Goal: Check status: Check status

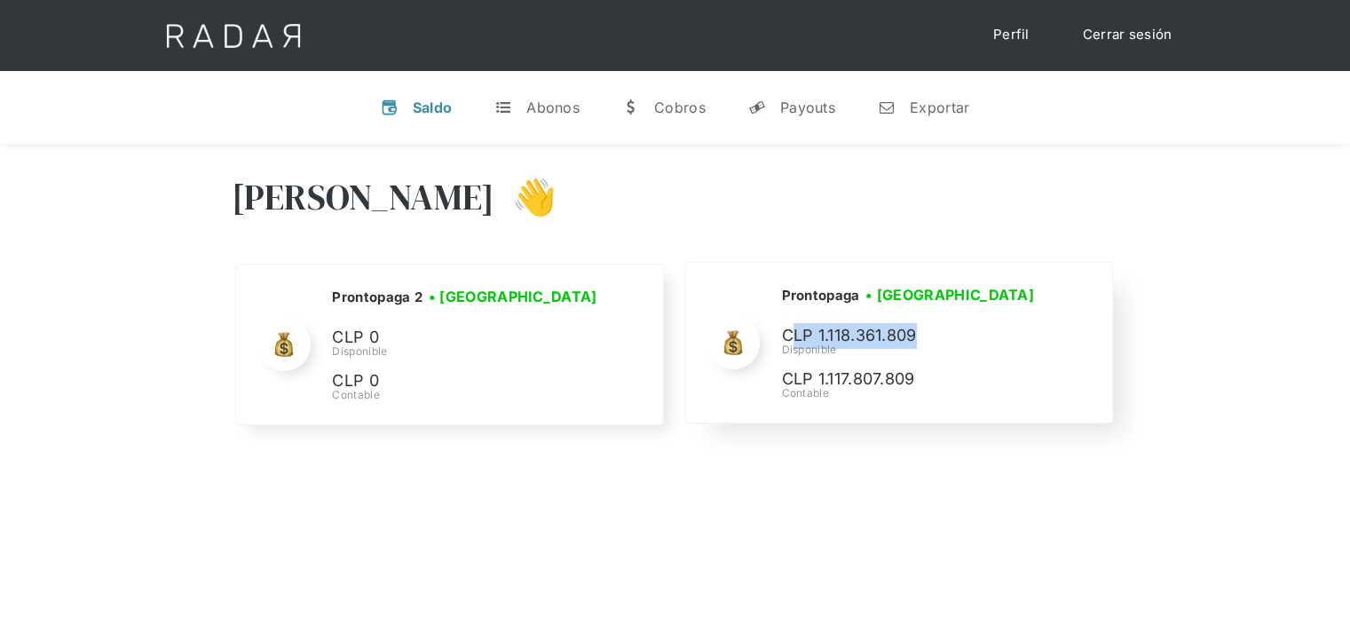
drag, startPoint x: 795, startPoint y: 333, endPoint x: 953, endPoint y: 340, distance: 157.3
click at [953, 340] on p "CLP 1.118.361.809" at bounding box center [914, 336] width 266 height 26
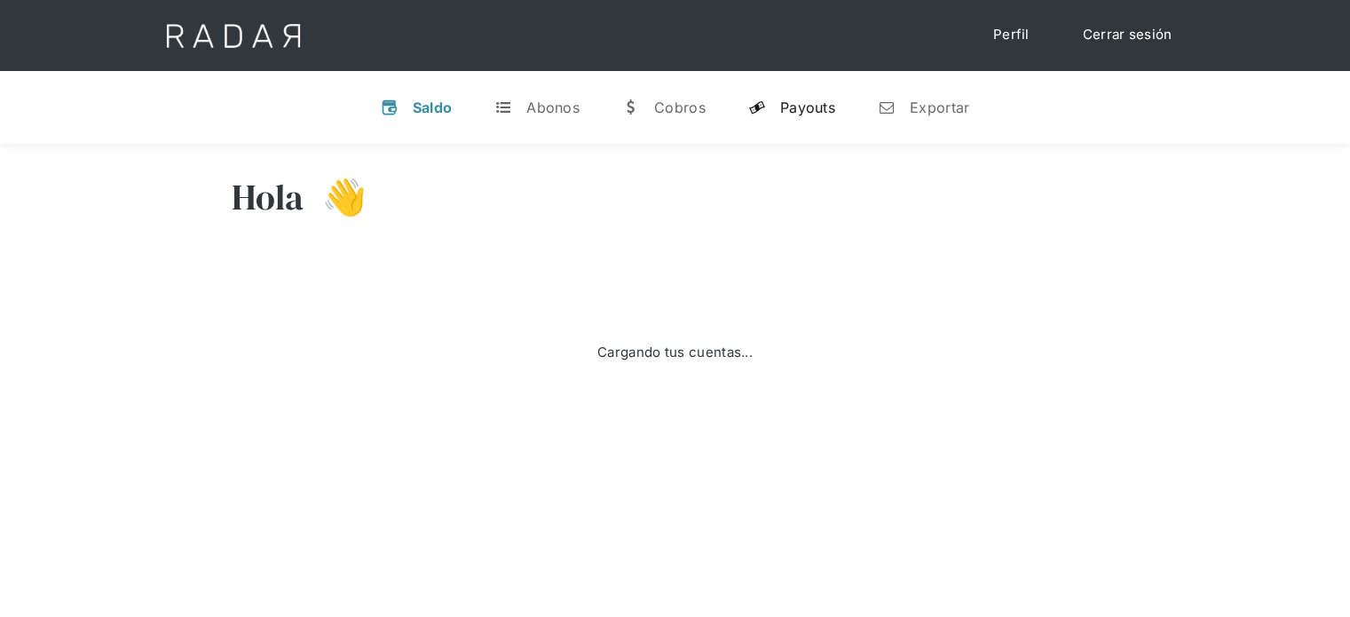
click at [792, 122] on link "y Payouts" at bounding box center [791, 107] width 115 height 46
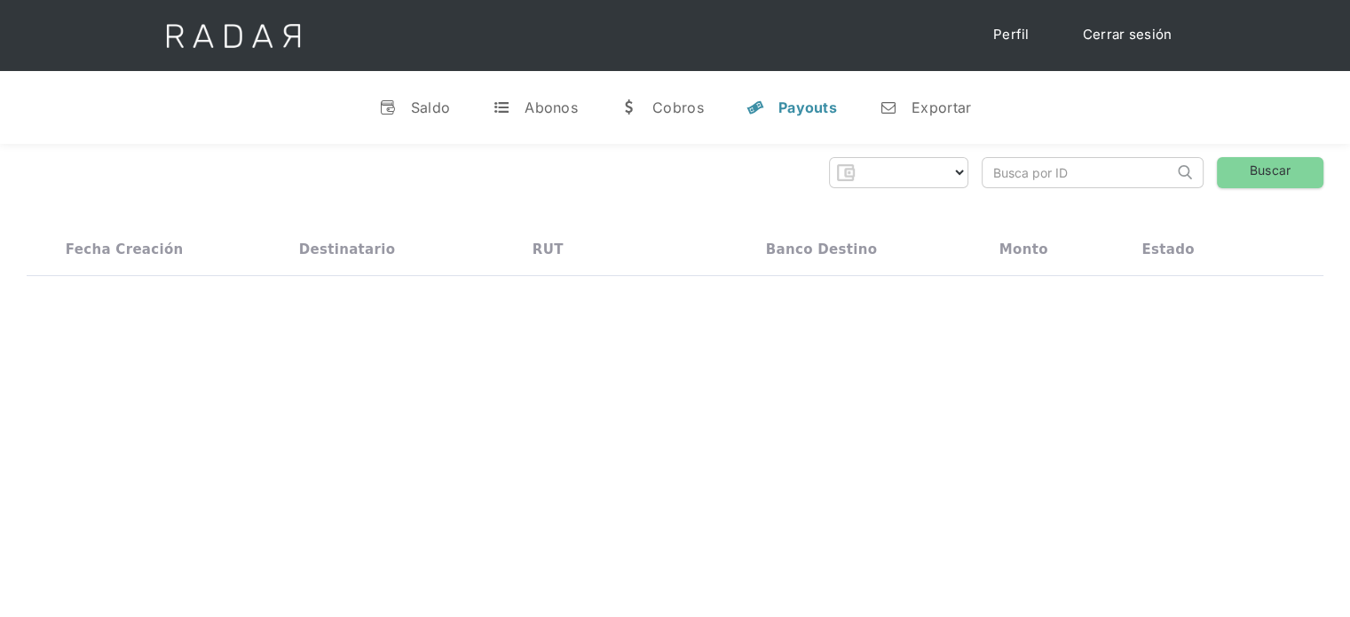
select select "prontopaga"
click at [1033, 130] on div "v Saldo t Abonos w Cobros y Payouts n Exportar" at bounding box center [675, 107] width 1350 height 73
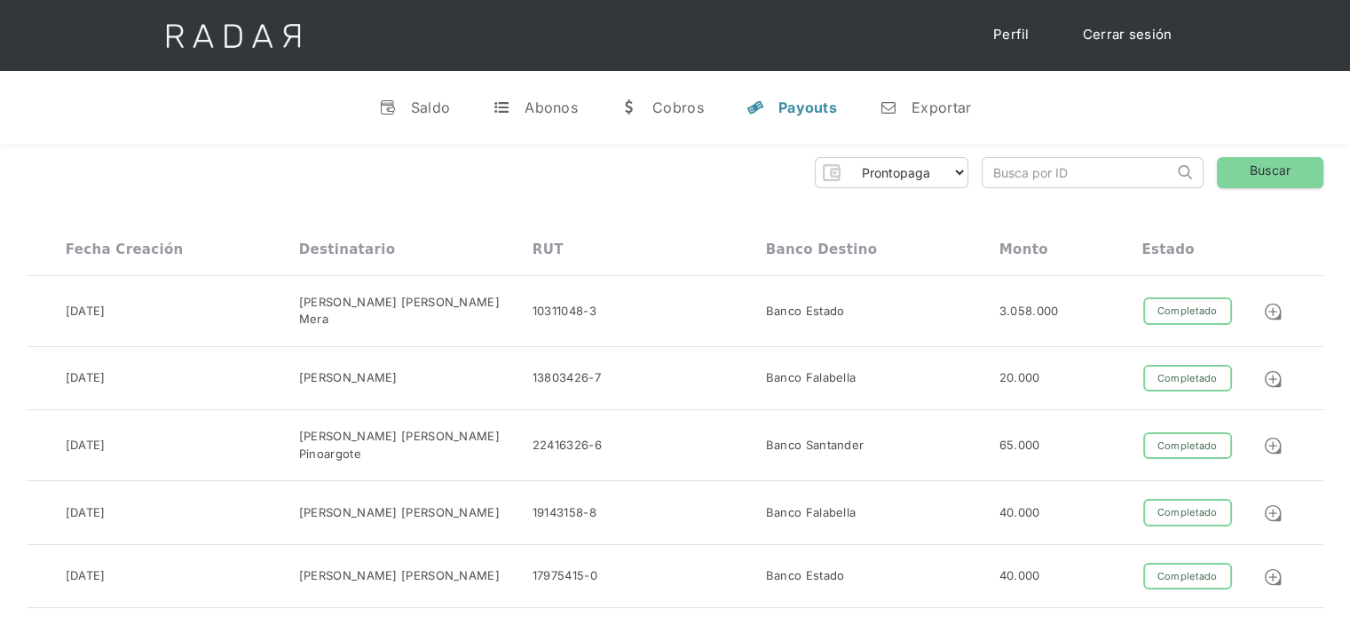
click at [1072, 179] on input "search" at bounding box center [1078, 172] width 191 height 29
paste input "858c6b87-1a2a-42b2-99df-722f85371487"
click at [1303, 168] on link "Buscar" at bounding box center [1270, 172] width 107 height 31
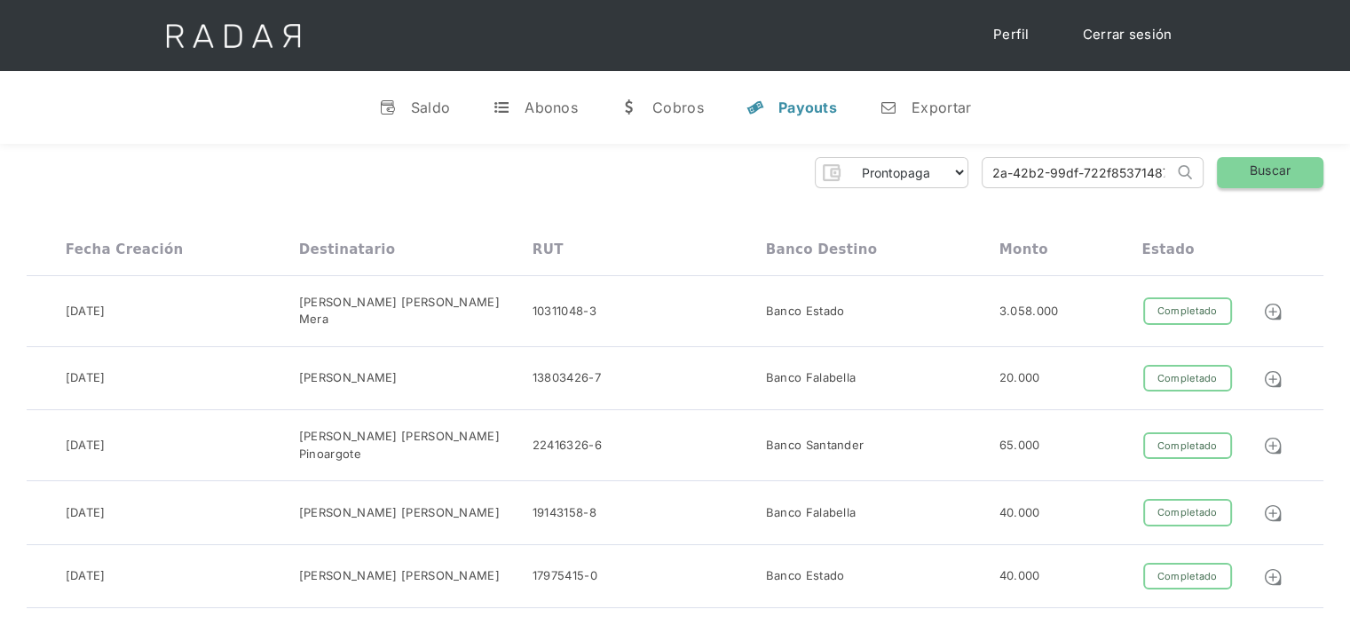
scroll to position [0, 0]
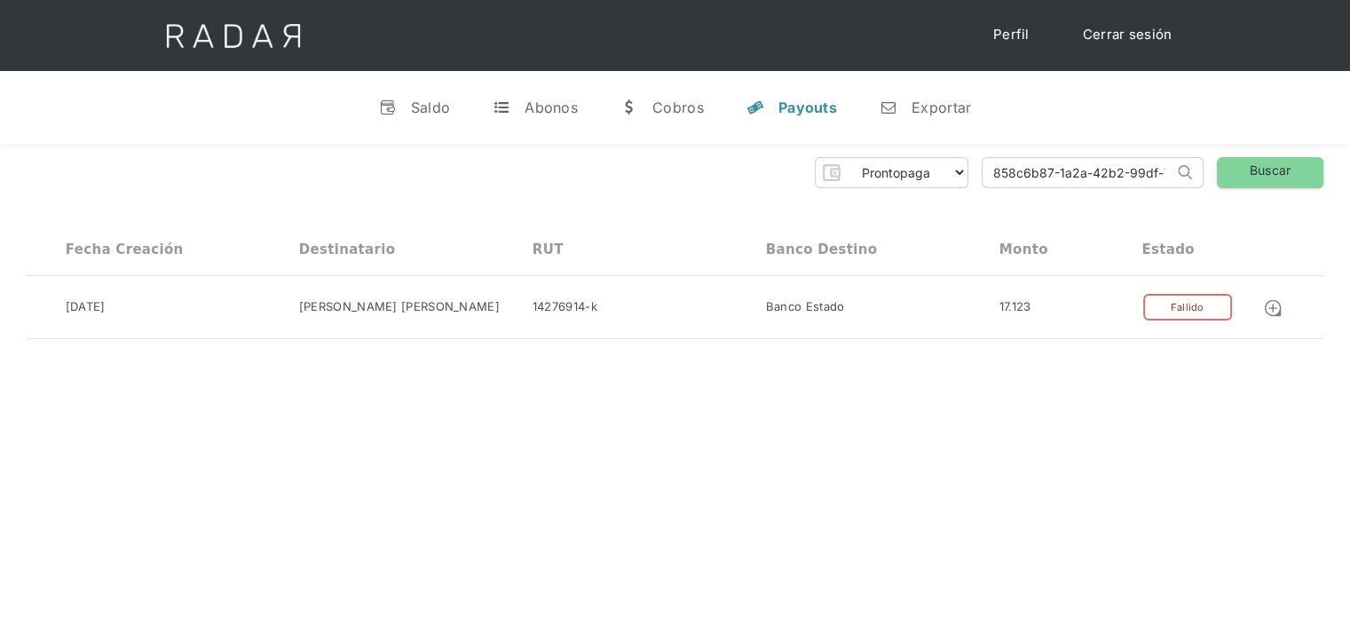
click at [505, 194] on div "Prontopaga Prontopaga 2 Thank you! Your submission has been received! Oops! Som…" at bounding box center [675, 249] width 1350 height 210
click at [1182, 310] on div "Fallido" at bounding box center [1187, 308] width 89 height 28
click at [1094, 173] on input "858c6b87-1a2a-42b2-99df-722f85371487" at bounding box center [1078, 172] width 191 height 29
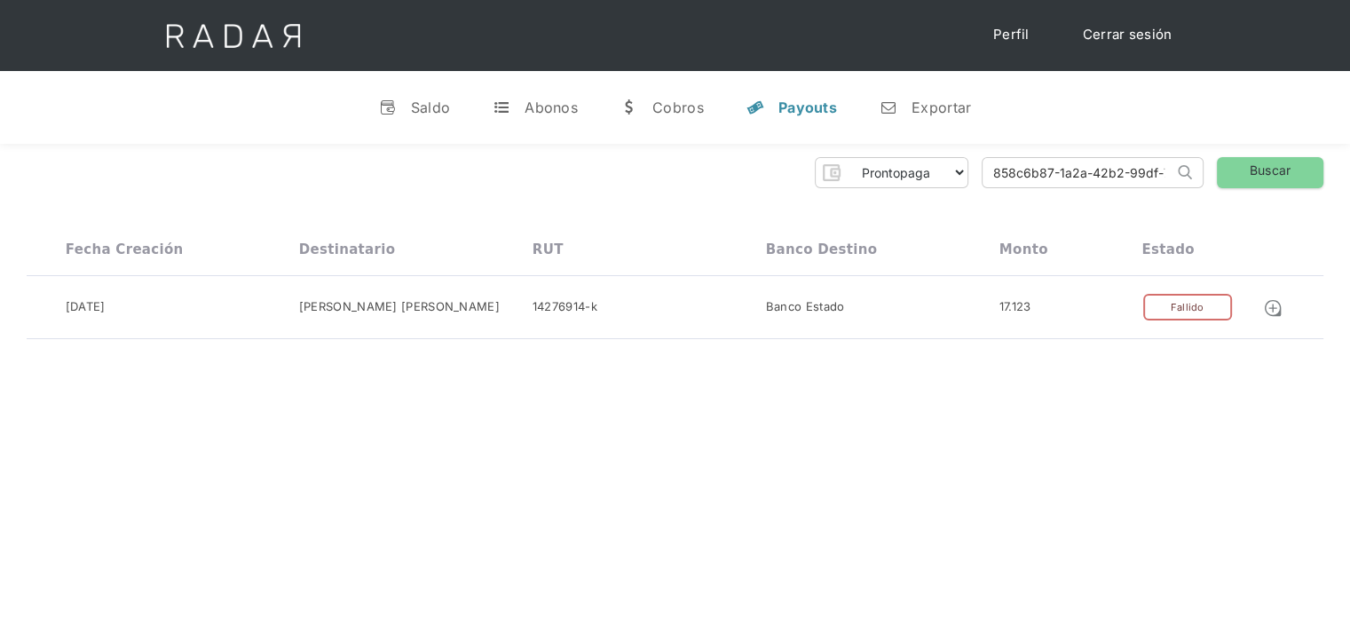
paste input "2186b4e9-42b7-4889-a7ab-5d9ac3bffa92"
type input "2186b4e9-42b7-4889-a7ab-5d9ac3bffa92"
click input "Search" at bounding box center [0, 0] width 0 height 0
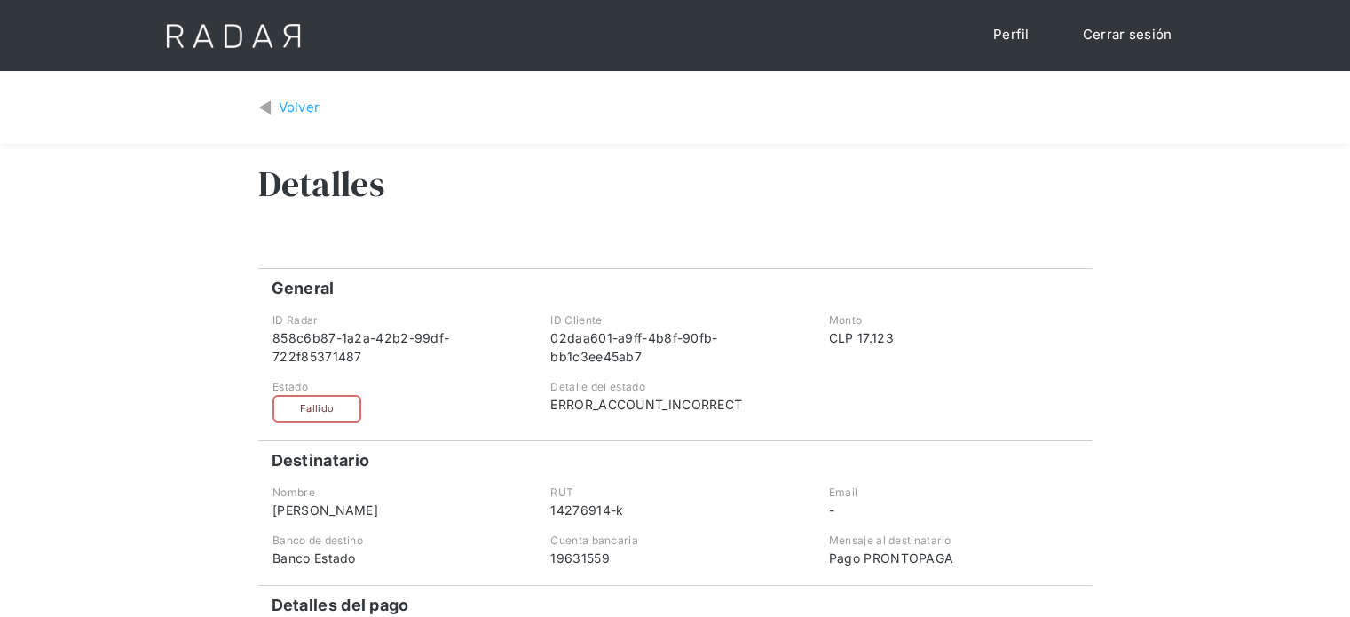
click at [660, 400] on div "ERROR_ACCOUNT_INCORRECT" at bounding box center [674, 404] width 249 height 19
copy div "ERROR_ACCOUNT_INCORRECT"
click at [284, 103] on div "Volver" at bounding box center [300, 108] width 42 height 20
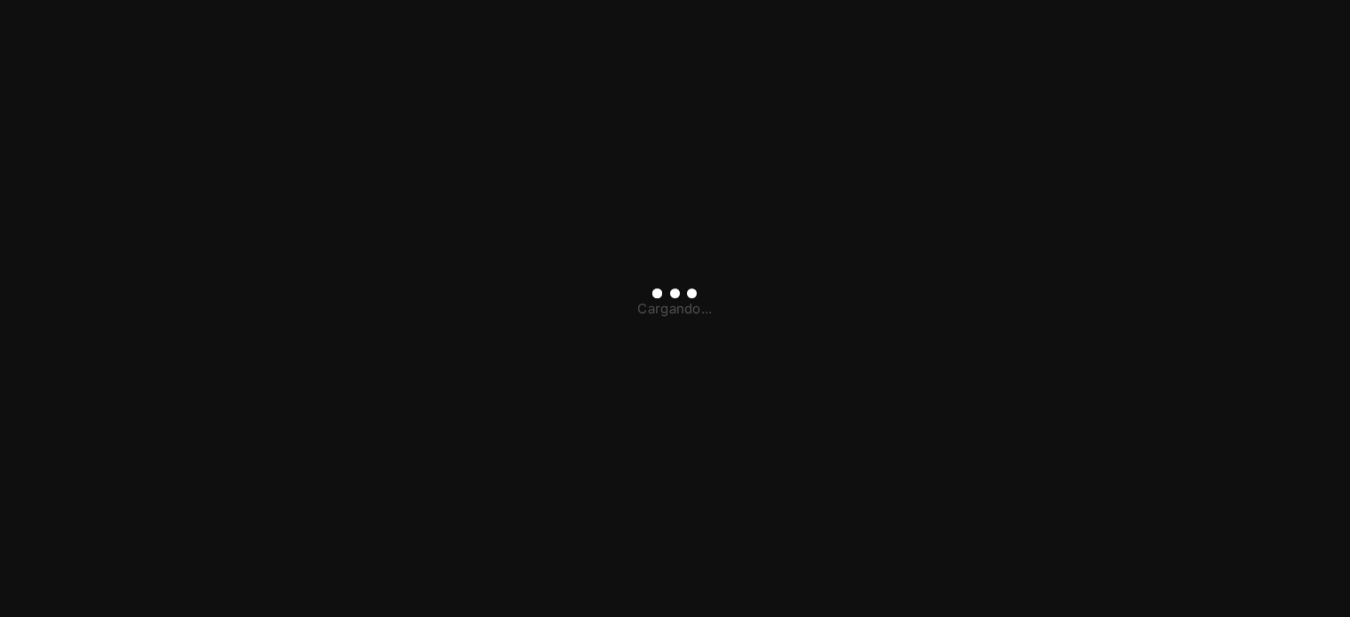
type input "[PERSON_NAME][EMAIL_ADDRESS][DOMAIN_NAME]"
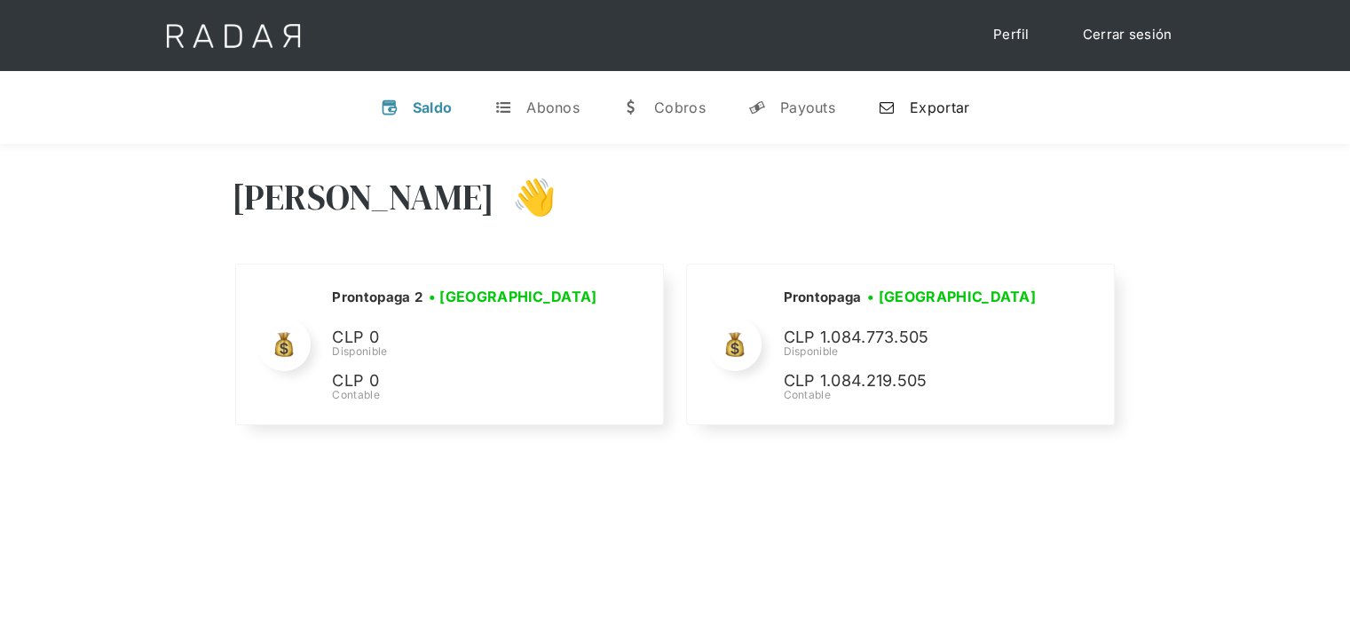
select select "prontopaga"
click at [945, 110] on div "Exportar" at bounding box center [939, 108] width 59 height 18
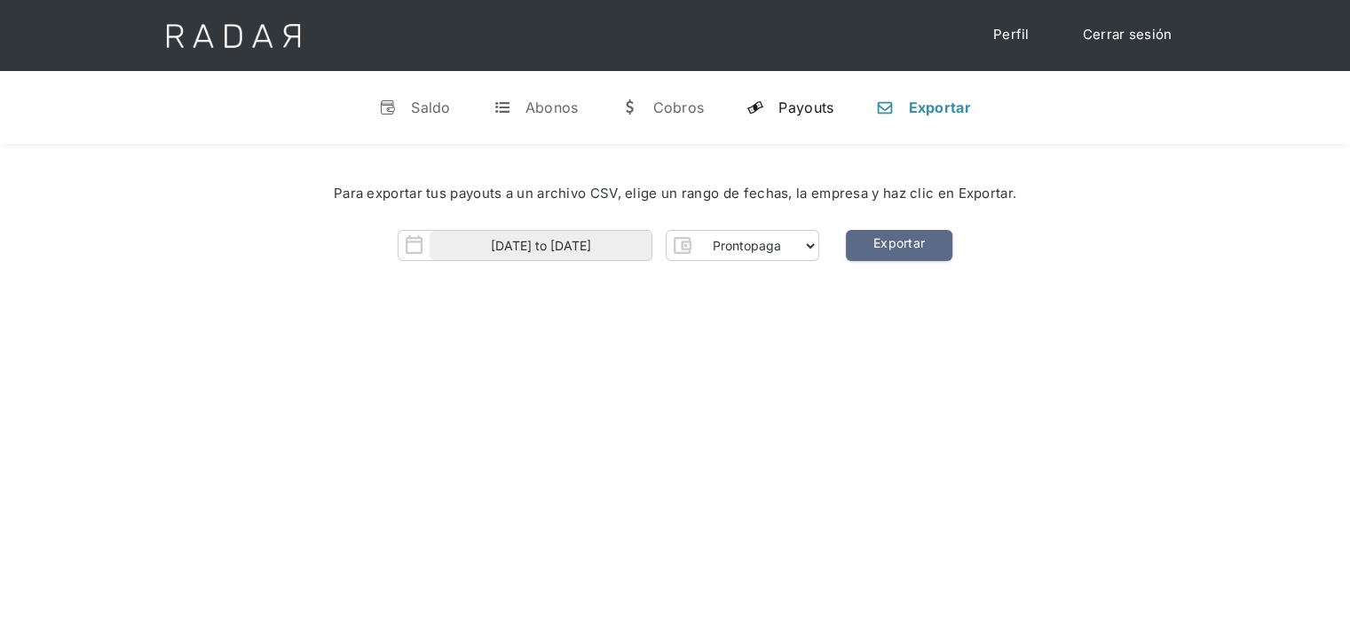
click at [801, 116] on link "y Payouts" at bounding box center [789, 107] width 115 height 46
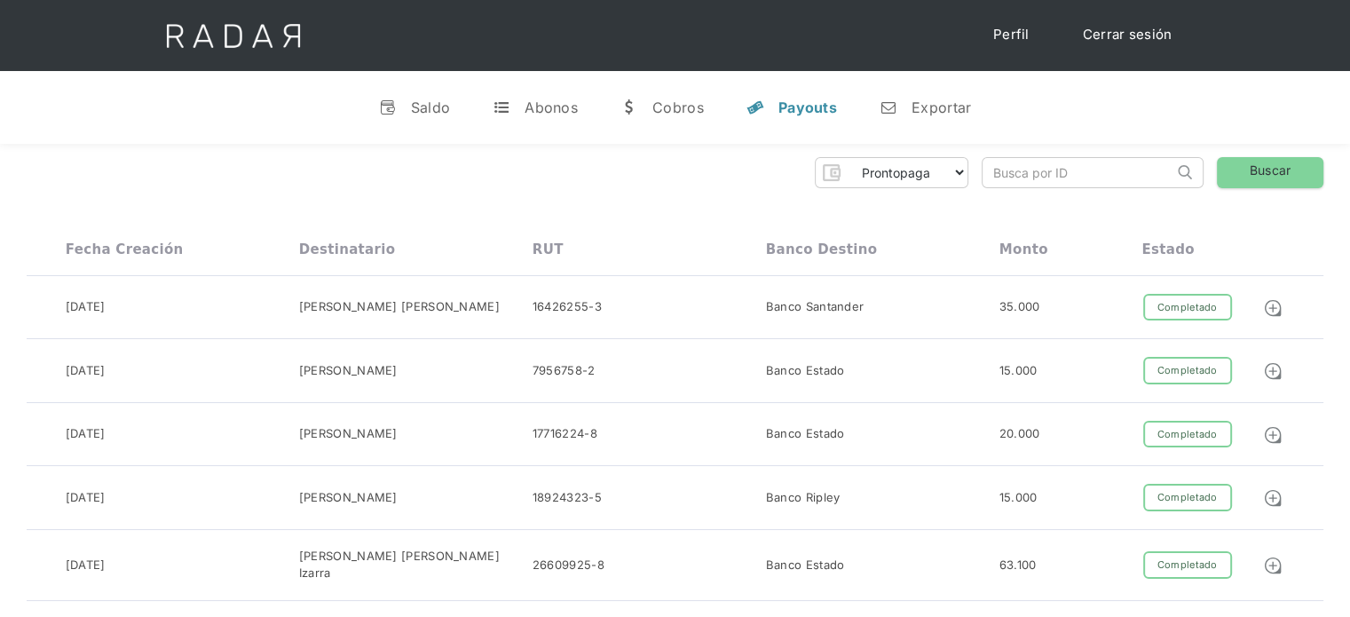
click at [1079, 175] on input "search" at bounding box center [1078, 172] width 191 height 29
paste input "2186b4e9-42b7-4889-a7ab-5d9ac3bffa92"
click input "Search" at bounding box center [0, 0] width 0 height 0
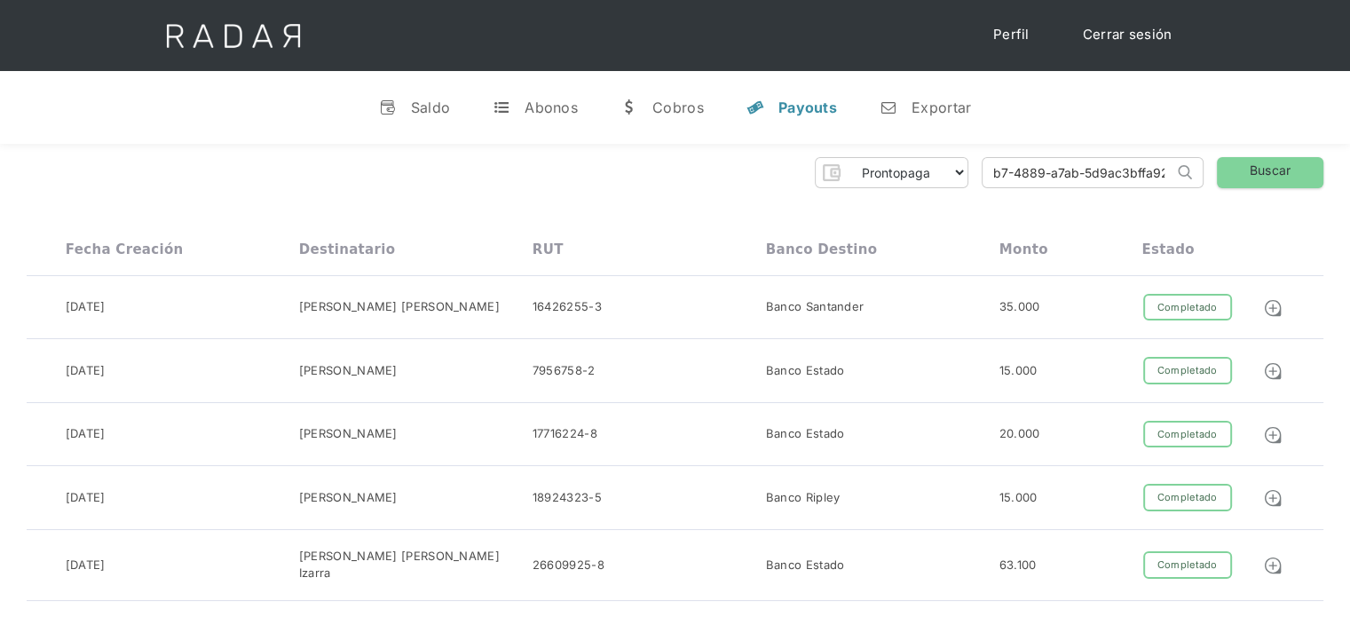
scroll to position [0, 0]
click at [1017, 163] on input "2186b4e9-42b7-4889-a7ab-5d9ac3bffa92" at bounding box center [1078, 172] width 191 height 29
paste input "02daa601-a9ff-4b8f-90fb-bb1c3ee45ab7"
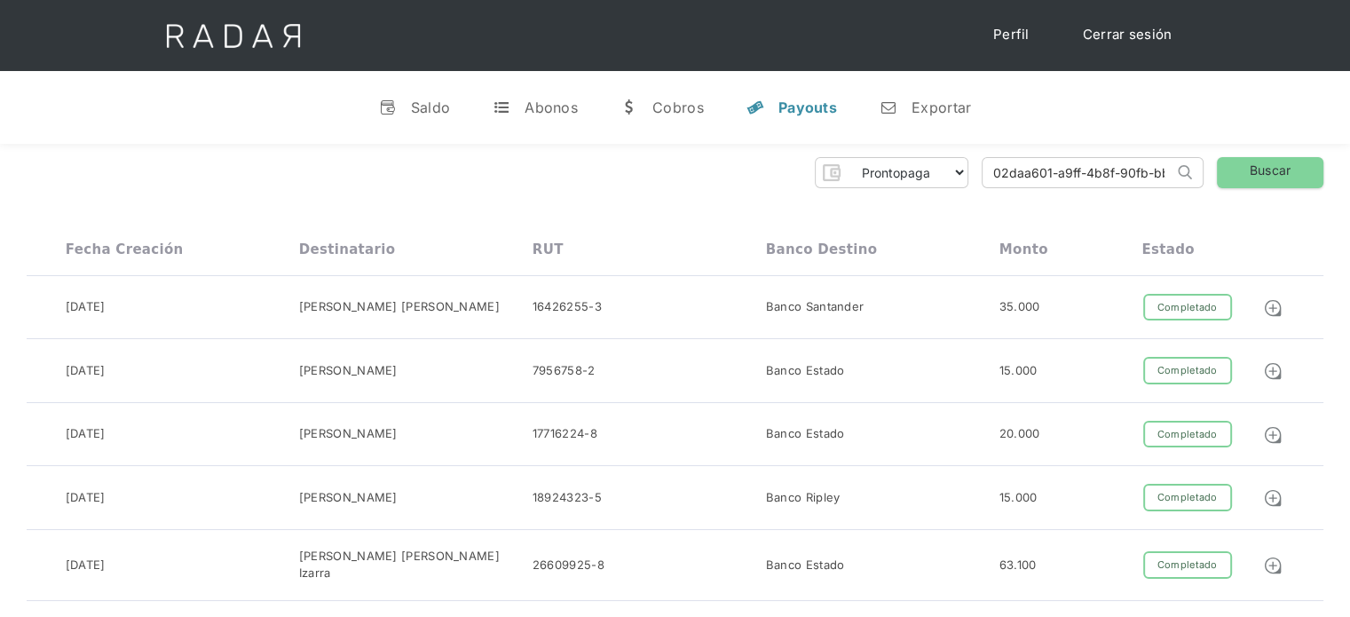
scroll to position [0, 74]
type input "02daa601-a9ff-4b8f-90fb-bb1c3ee45ab7"
click input "Search" at bounding box center [0, 0] width 0 height 0
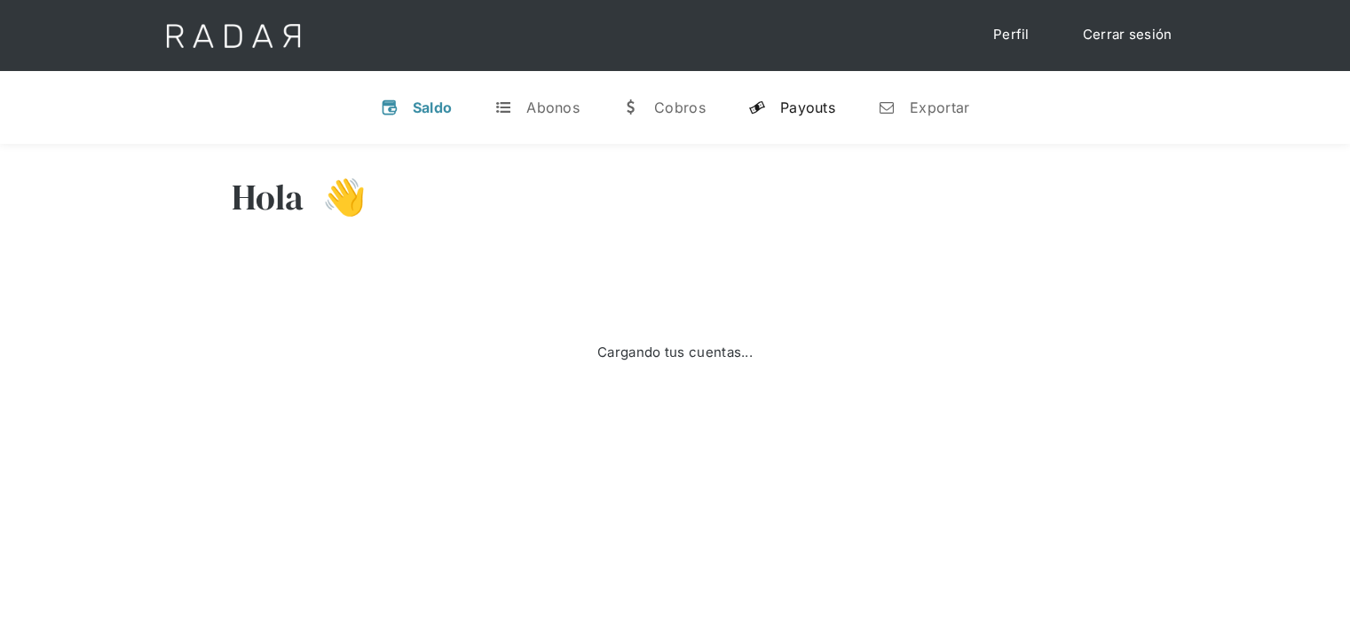
select select "prontopaga"
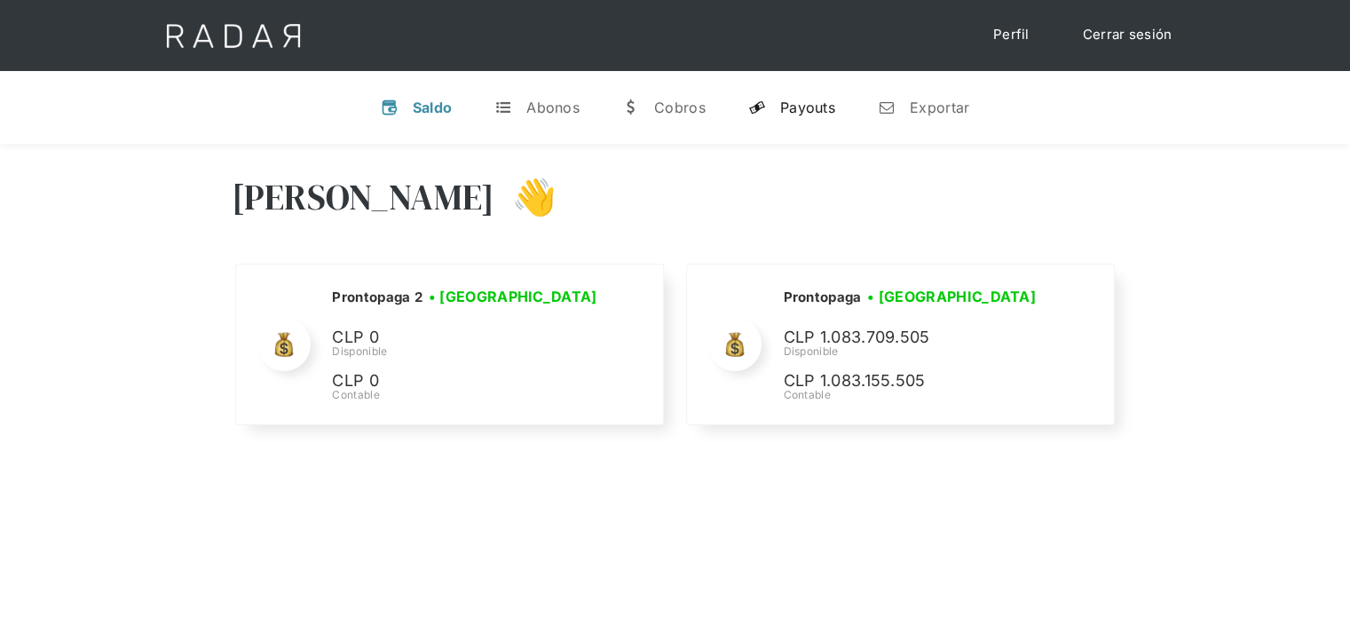
click at [805, 106] on div "Payouts" at bounding box center [807, 108] width 55 height 18
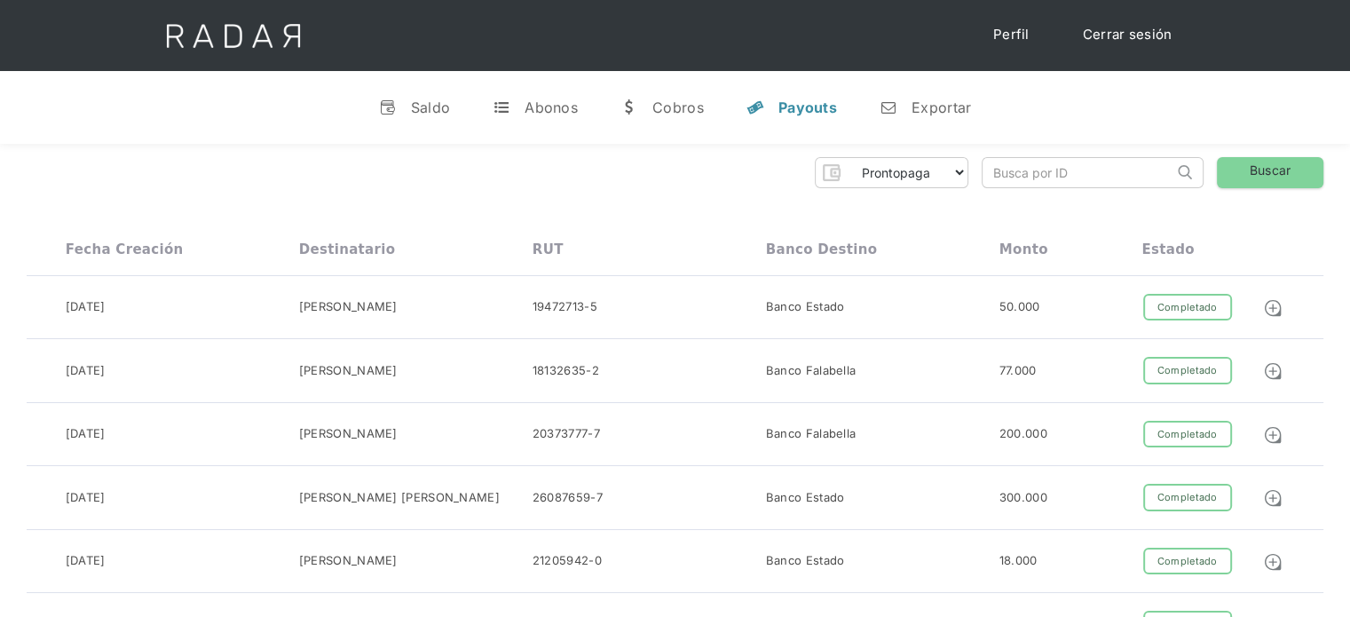
click at [1045, 169] on input "search" at bounding box center [1078, 172] width 191 height 29
paste input "2186b4e9-42b7-4889-a7ab-5d9ac3bffa92"
type input "2186b4e9-42b7-4889-a7ab-5d9ac3bffa92"
click input "Search" at bounding box center [0, 0] width 0 height 0
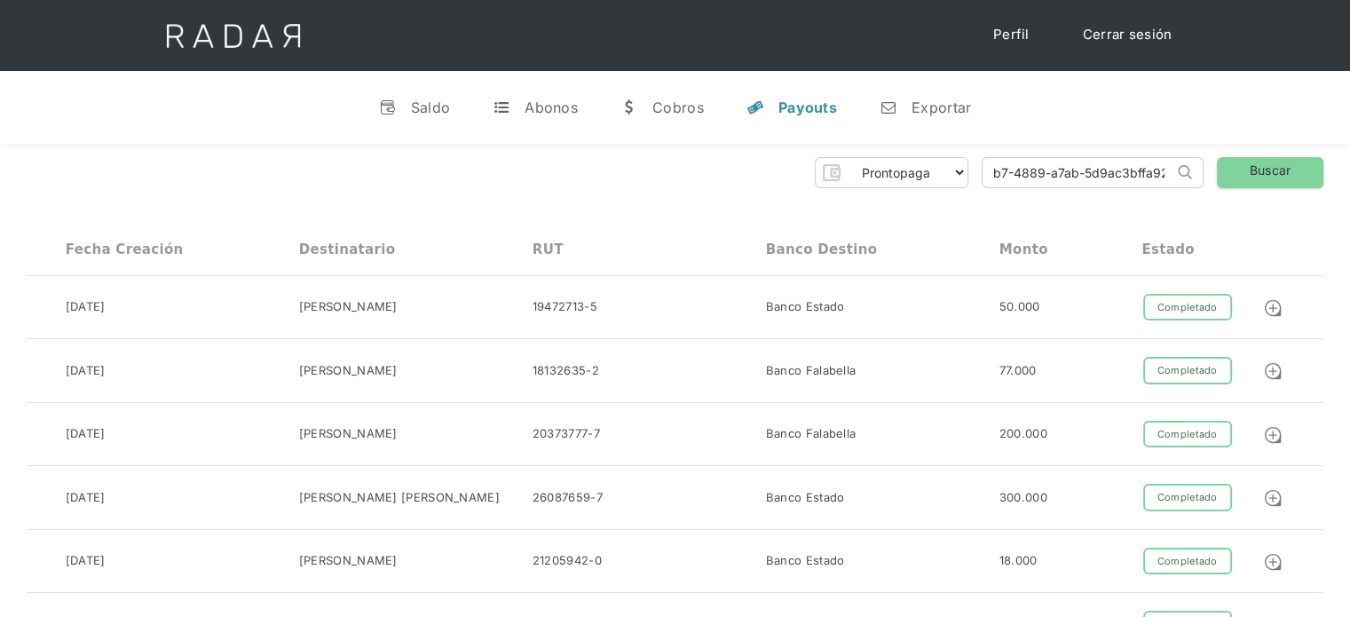
scroll to position [0, 0]
click at [993, 171] on input "2186b4e9-42b7-4889-a7ab-5d9ac3bffa92" at bounding box center [1078, 172] width 191 height 29
click input "Search" at bounding box center [0, 0] width 0 height 0
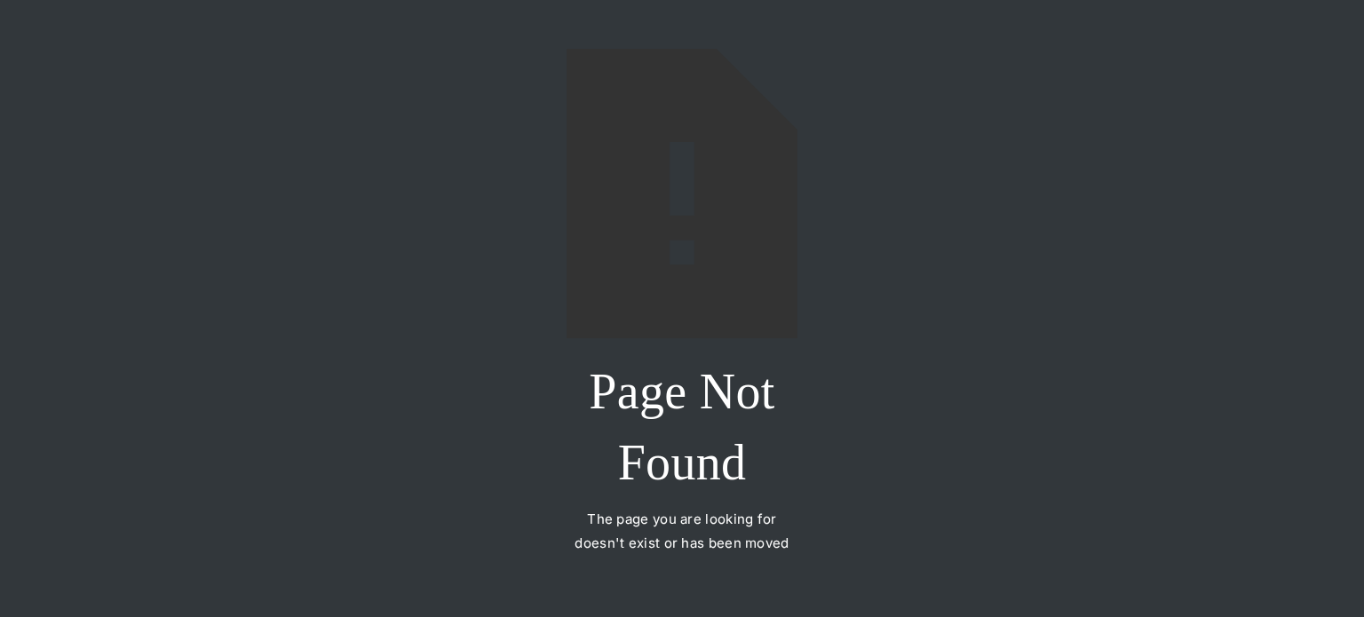
drag, startPoint x: 1046, startPoint y: 168, endPoint x: 1035, endPoint y: 163, distance: 11.5
click at [1040, 165] on div "Page Not Found The page you are looking for doesn't exist or has been moved" at bounding box center [682, 308] width 1364 height 617
click at [998, 167] on div "Page Not Found The page you are looking for doesn't exist or has been moved" at bounding box center [682, 308] width 1364 height 617
click at [762, 471] on h2 "Page Not Found" at bounding box center [681, 427] width 231 height 142
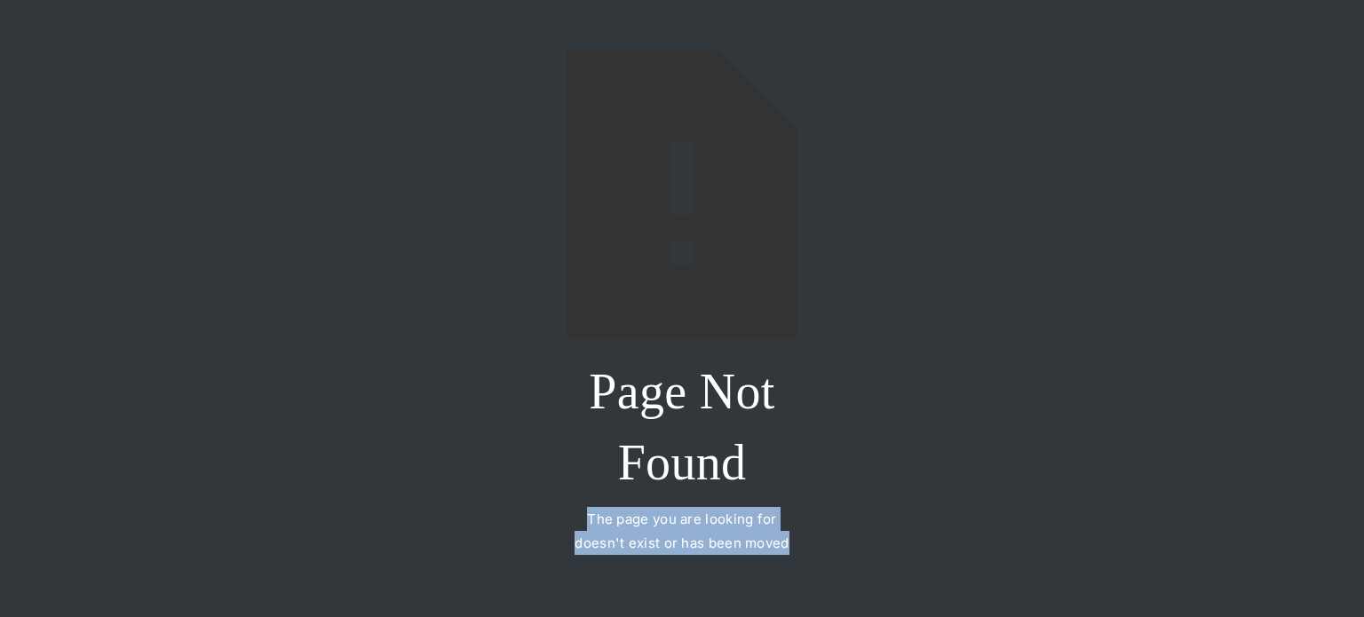
drag, startPoint x: 793, startPoint y: 547, endPoint x: 588, endPoint y: 518, distance: 207.2
click at [588, 518] on div "The page you are looking for doesn't exist or has been moved" at bounding box center [681, 531] width 231 height 48
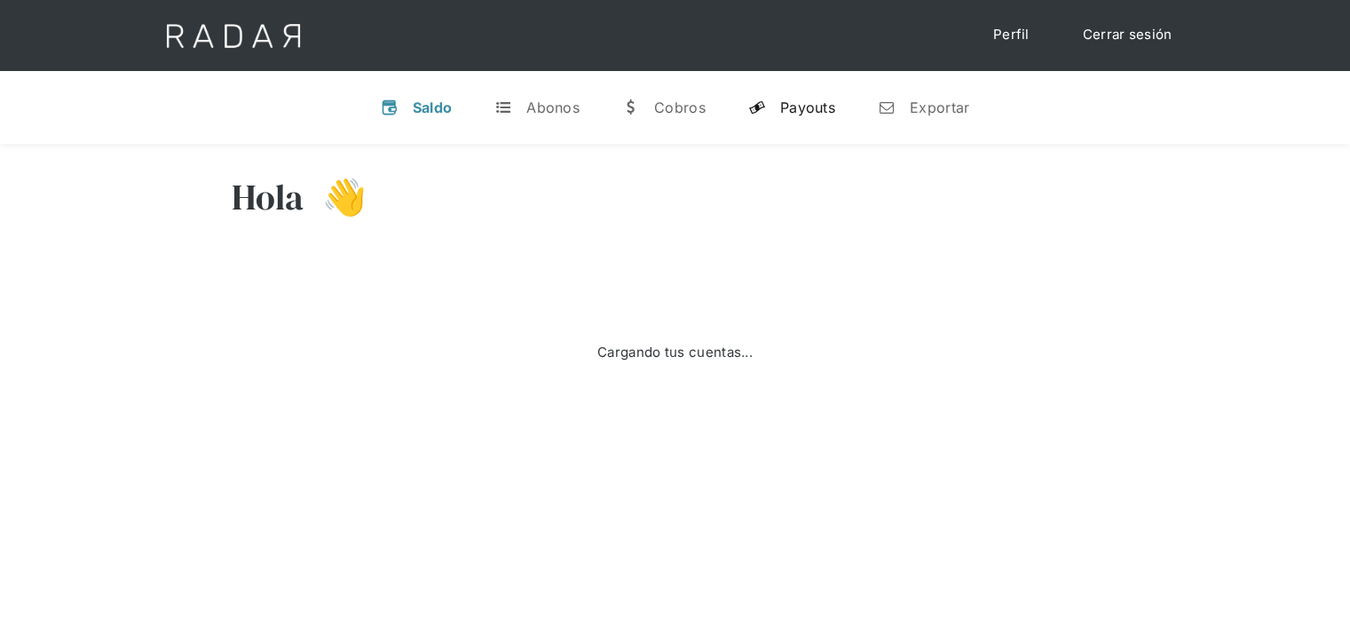
select select "prontopaga"
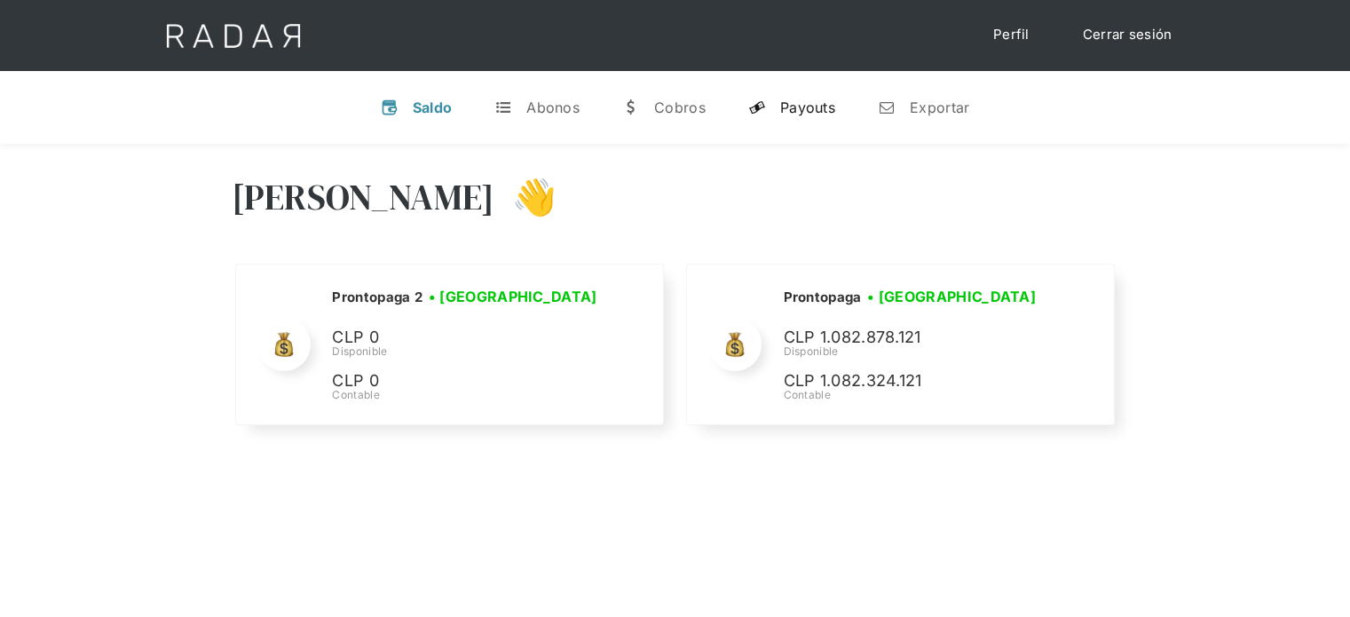
click at [794, 102] on div "Payouts" at bounding box center [807, 108] width 55 height 18
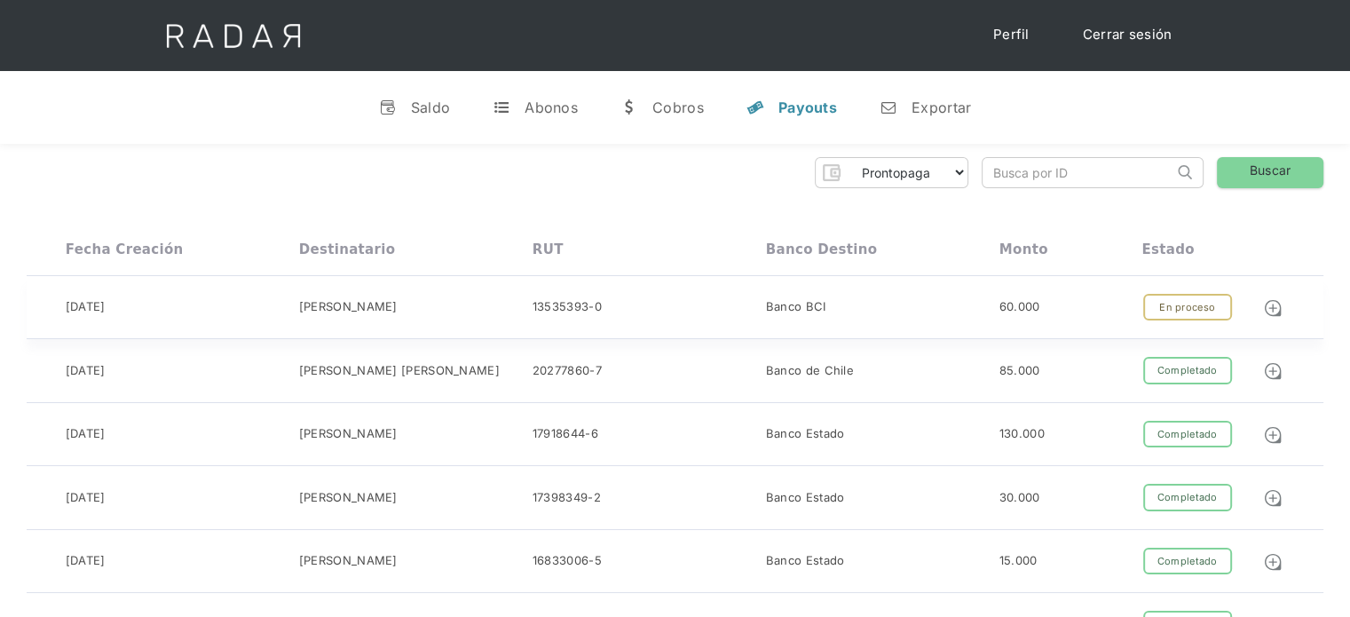
click at [870, 304] on div "Banco BCI" at bounding box center [882, 308] width 233 height 28
click at [1022, 165] on input "search" at bounding box center [1078, 172] width 191 height 29
paste input "0b9c16ac-e534-4e38-bd9d-04a1259a81f1"
click at [1022, 165] on input "0b9c16ac-e534-4e38-bd9d-04a1259a81f1" at bounding box center [1078, 172] width 191 height 29
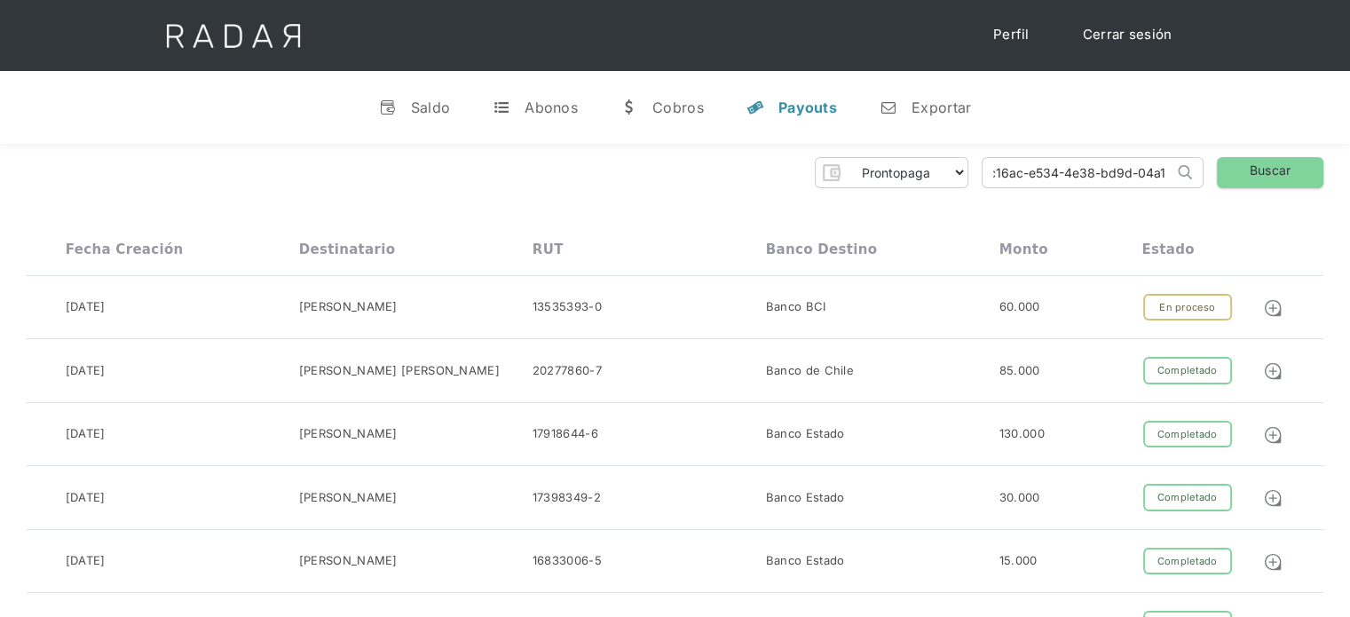
scroll to position [0, 0]
click at [1264, 164] on link "Buscar" at bounding box center [1270, 172] width 107 height 31
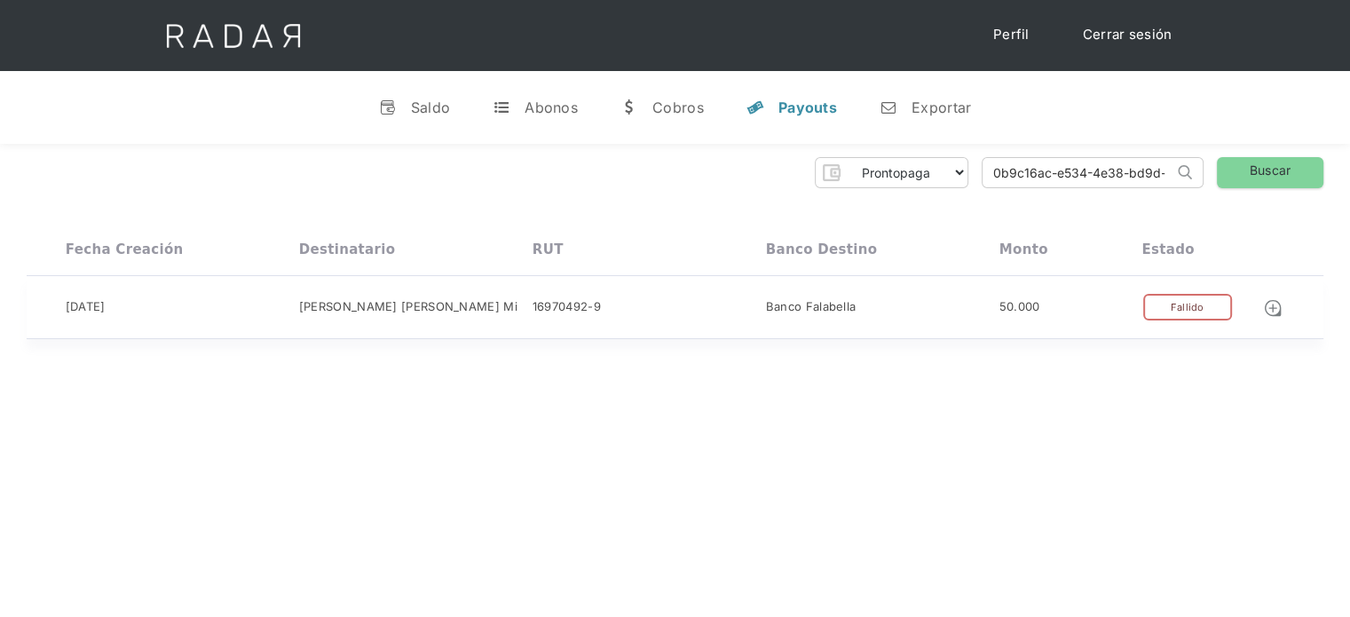
click at [1136, 302] on div "50.000" at bounding box center [1071, 308] width 143 height 28
click at [1056, 170] on input "0b9c16ac-e534-4e38-bd9d-04a1259a81f1" at bounding box center [1078, 172] width 191 height 29
paste input "e806bf5d-c3b3-400e-88c8-45ef643c99a3"
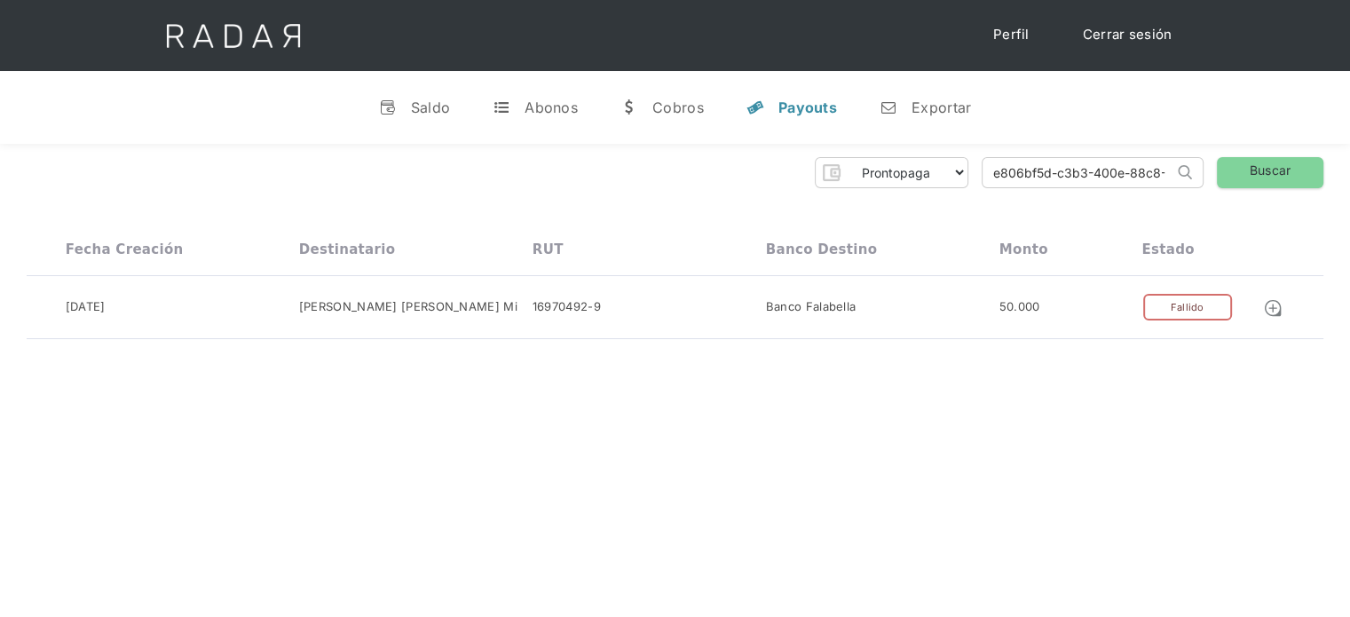
scroll to position [0, 88]
click at [992, 177] on input "e806bf5d-c3b3-400e-88c8-45ef643c99a3" at bounding box center [1078, 172] width 191 height 29
type input "e806bf5d-c3b3-400e-88c8-45ef643c99a3"
click at [1294, 172] on link "Buscar" at bounding box center [1270, 172] width 107 height 31
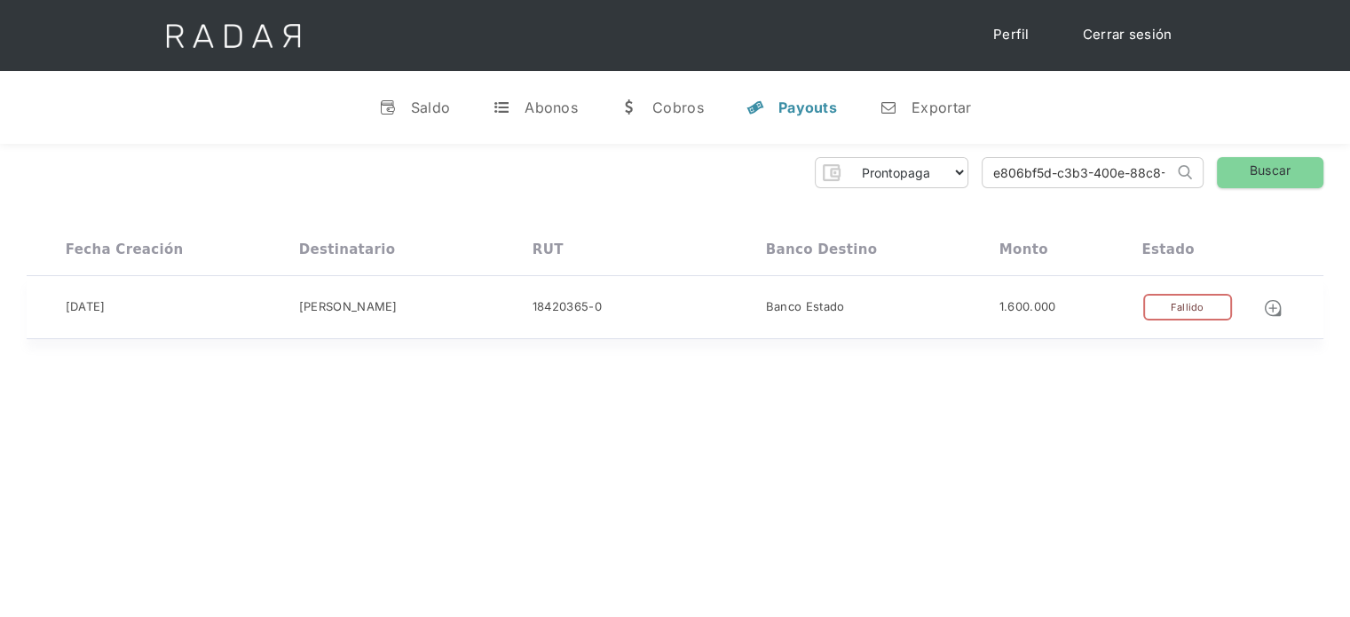
click at [1071, 305] on div "1.600.000" at bounding box center [1071, 308] width 143 height 28
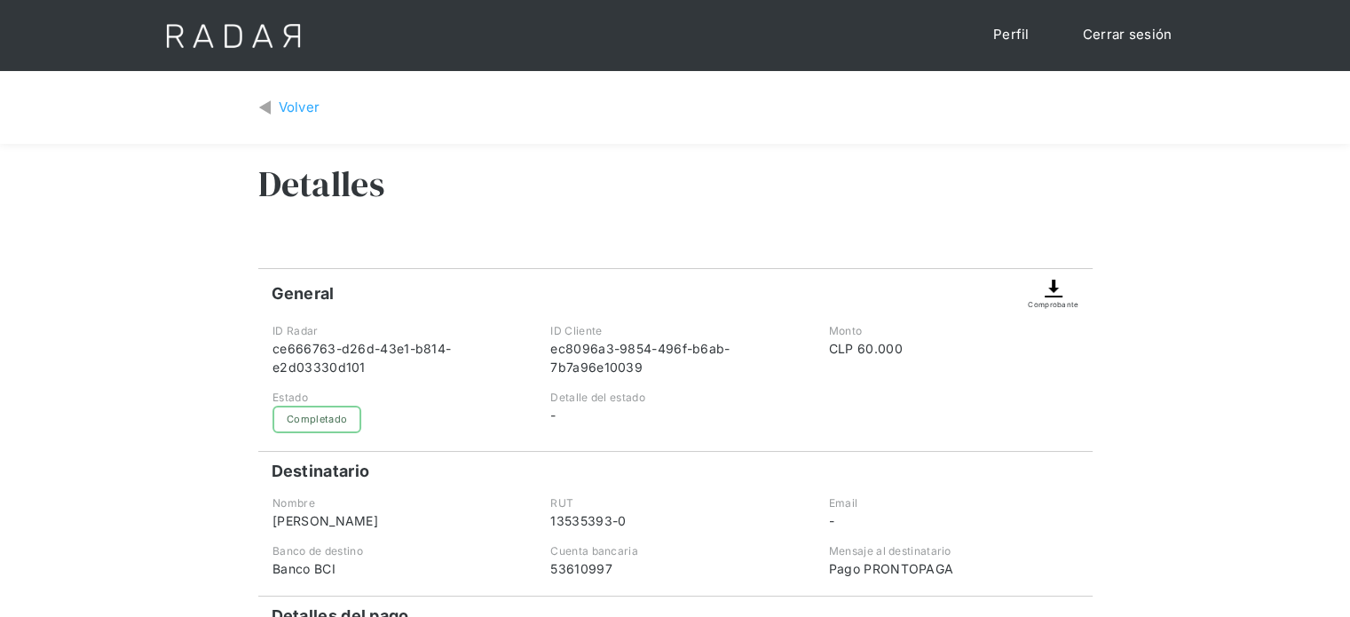
click at [280, 102] on div "Volver" at bounding box center [300, 108] width 42 height 20
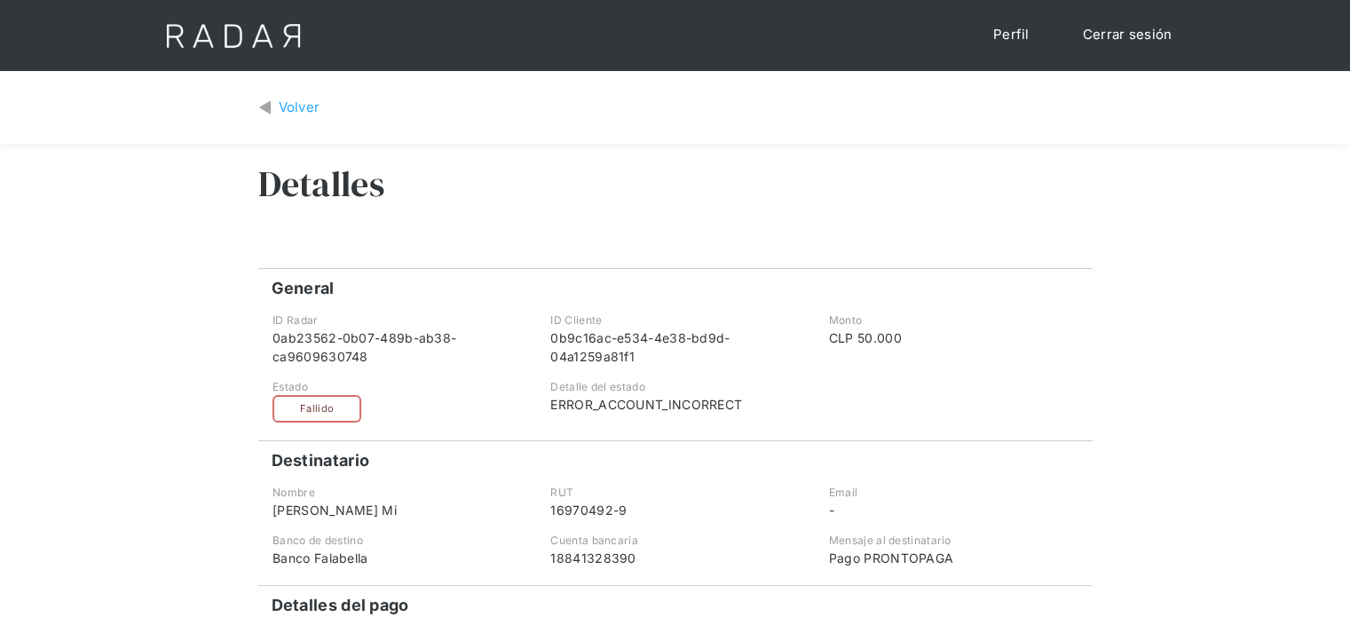
click at [299, 106] on div "Volver" at bounding box center [300, 108] width 42 height 20
click at [792, 404] on div "ERROR_ACCOUNT_NOT_ACCEPT_TRANSFERS" at bounding box center [674, 404] width 249 height 19
copy div "ERROR_ACCOUNT_NOT_ACCEPT_TRANSFERS"
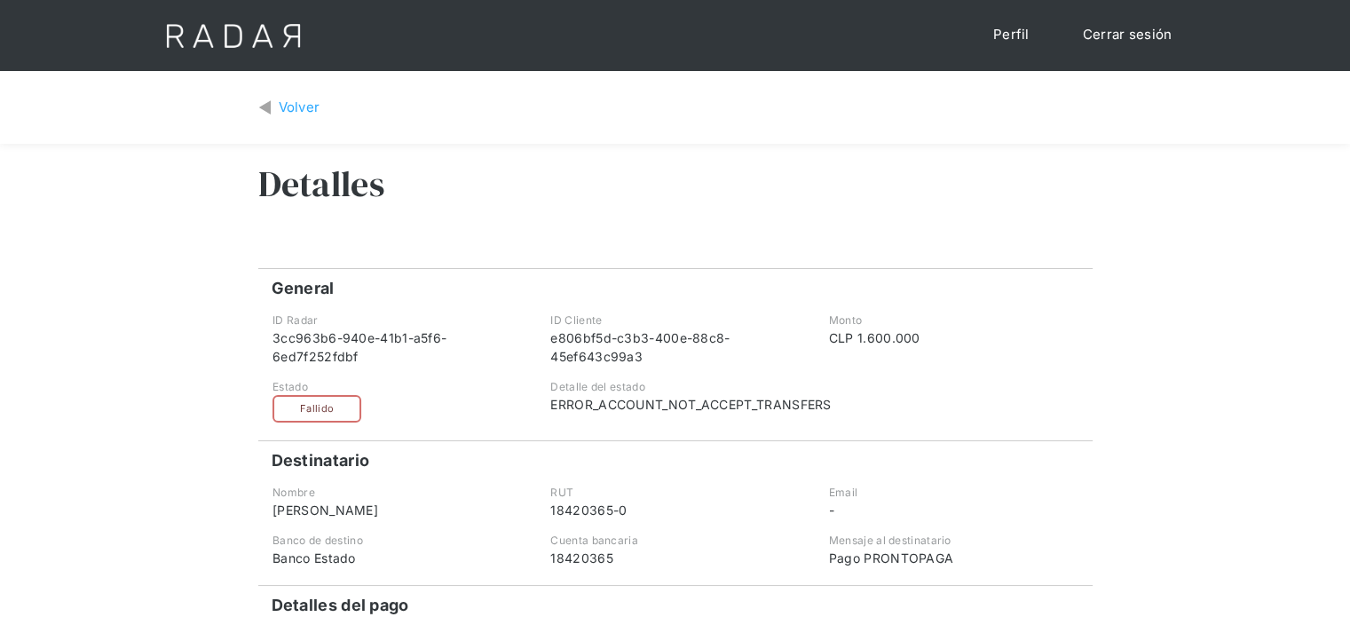
click at [609, 65] on div "Cerrar sesión Perfil" at bounding box center [675, 35] width 1065 height 71
click at [258, 216] on div "Detalles" at bounding box center [675, 197] width 834 height 107
